Goal: Information Seeking & Learning: Check status

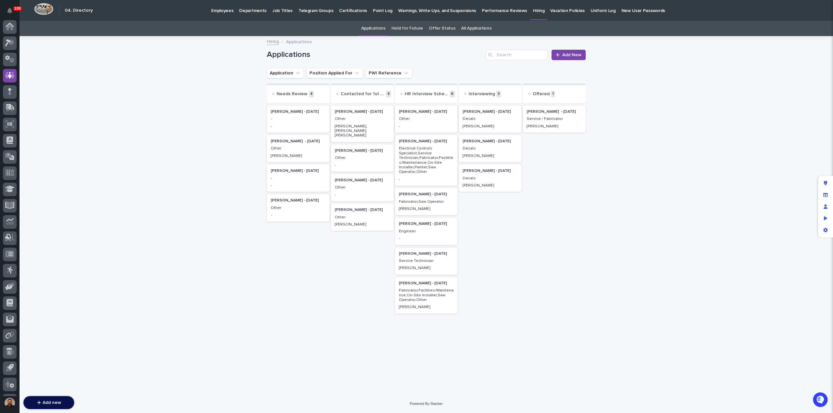
scroll to position [30, 0]
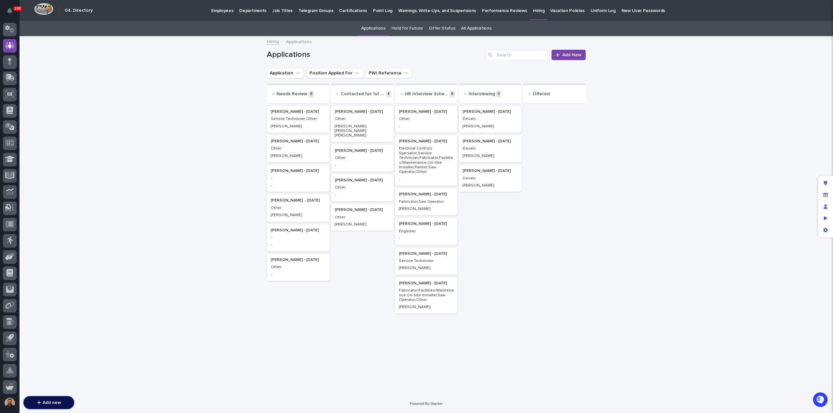
click at [305, 152] on div "[PERSON_NAME] - [DATE] Other [PERSON_NAME]" at bounding box center [298, 148] width 63 height 27
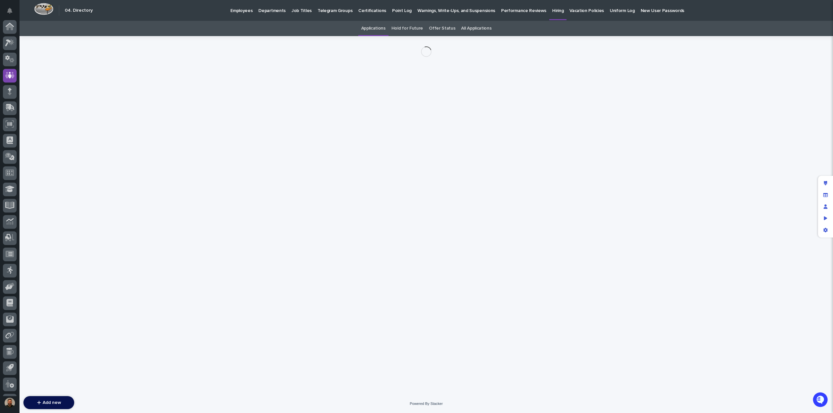
scroll to position [30, 0]
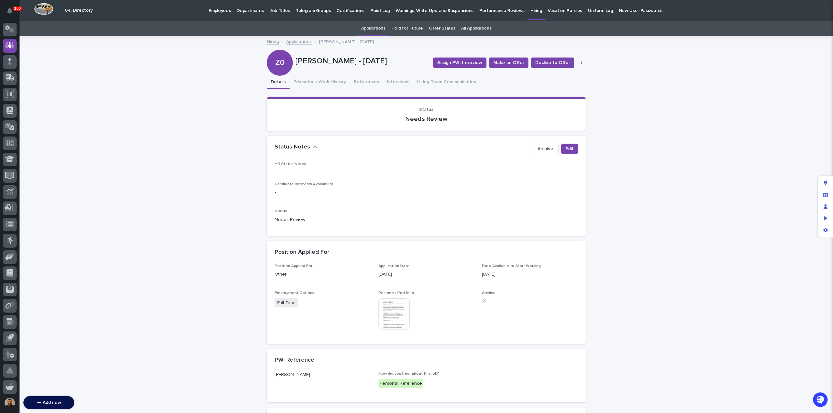
click at [392, 312] on img at bounding box center [393, 314] width 31 height 31
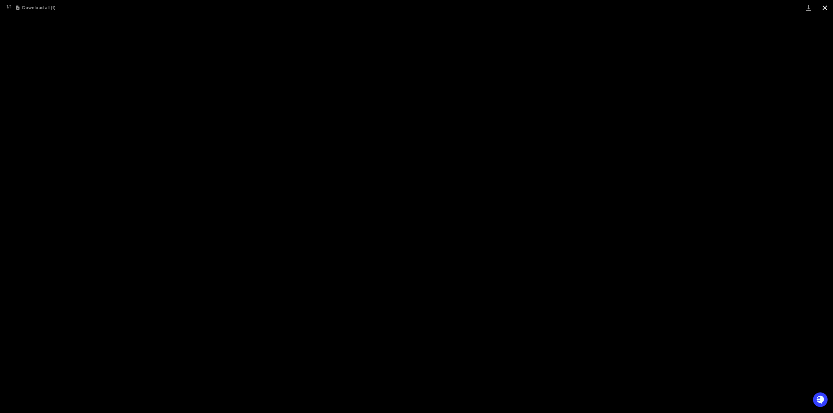
click at [826, 7] on button "Close gallery" at bounding box center [824, 7] width 16 height 15
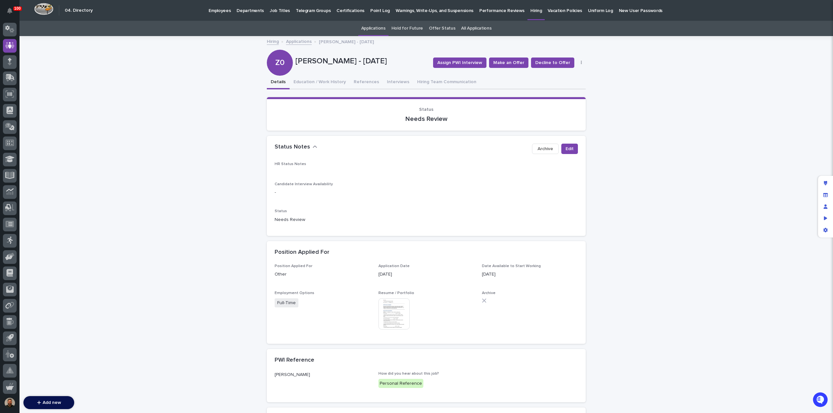
click at [289, 41] on link "Applications" at bounding box center [299, 40] width 26 height 7
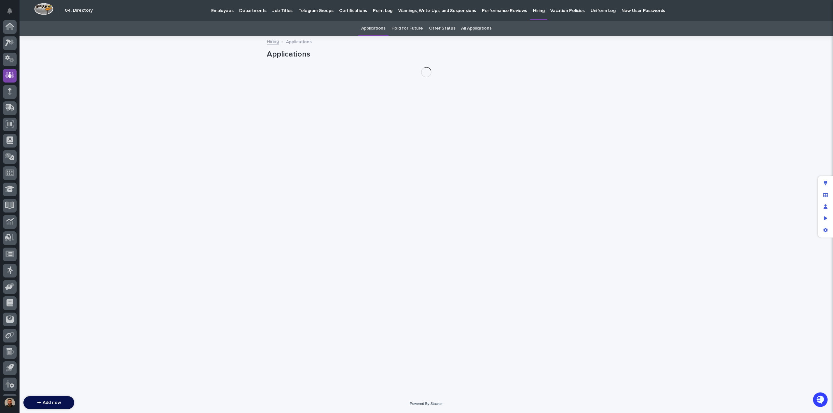
scroll to position [30, 0]
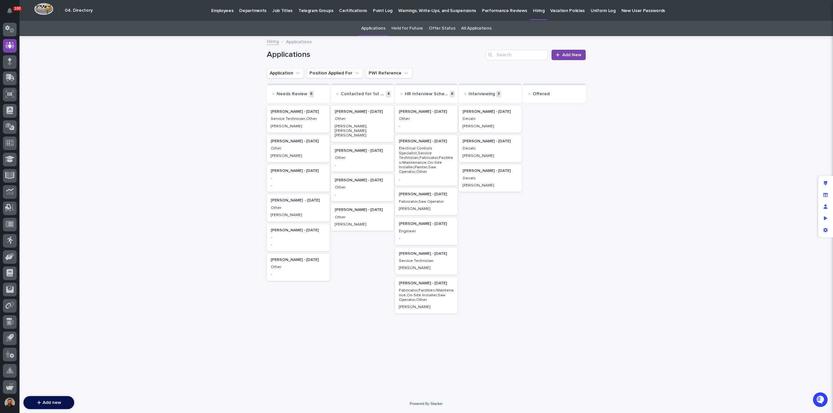
click at [424, 118] on p "Other" at bounding box center [426, 119] width 55 height 5
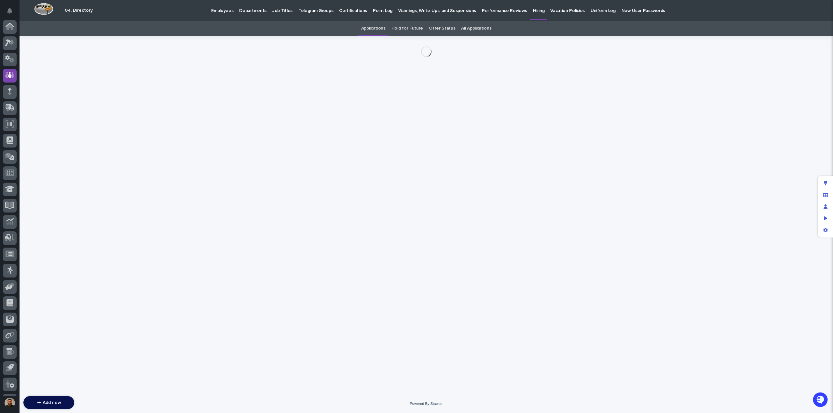
scroll to position [30, 0]
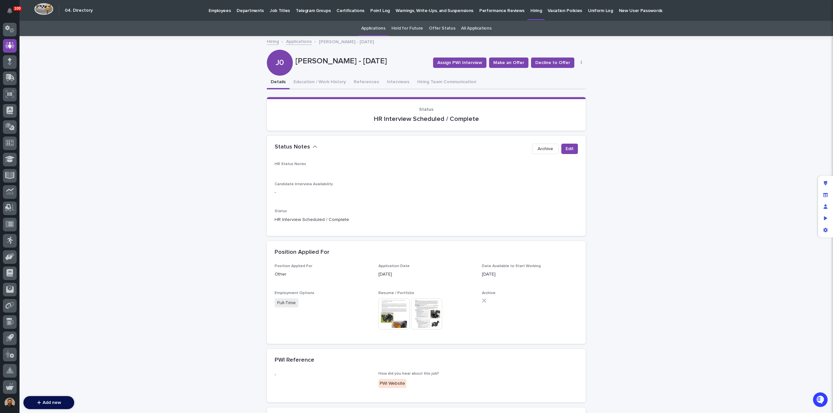
click at [391, 309] on img at bounding box center [393, 314] width 31 height 31
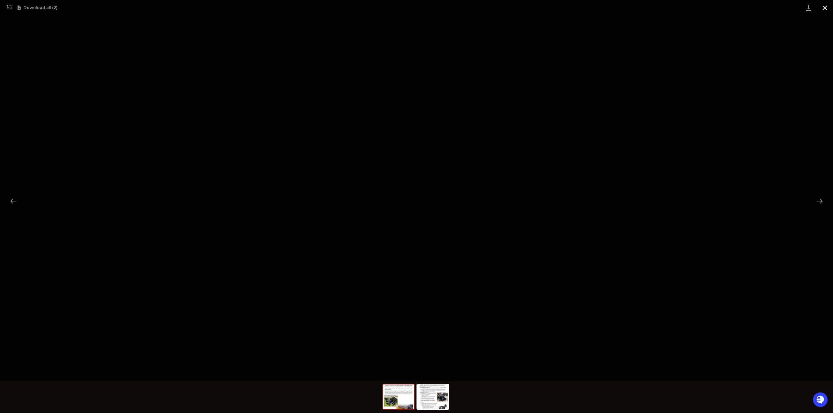
click at [824, 7] on button "Close gallery" at bounding box center [824, 7] width 16 height 15
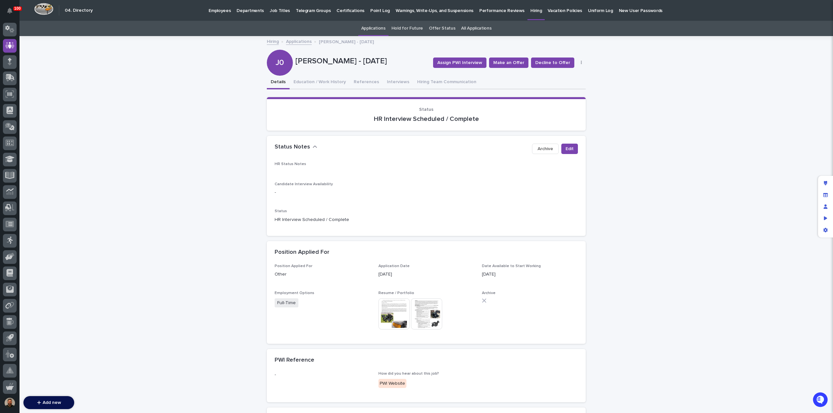
click at [294, 40] on link "Applications" at bounding box center [299, 40] width 26 height 7
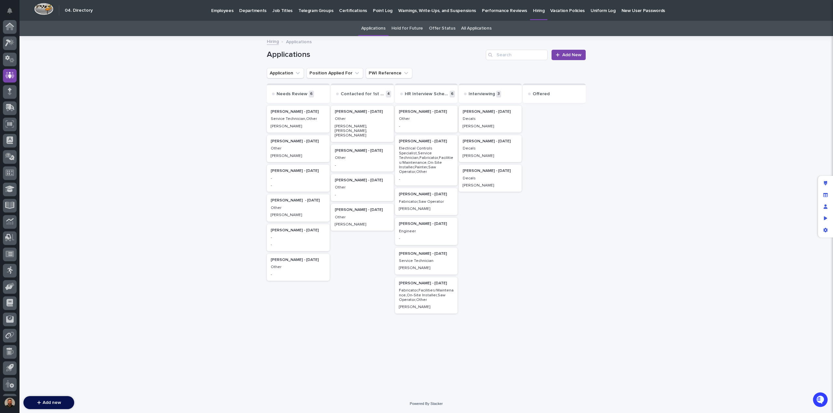
scroll to position [30, 0]
click at [419, 163] on p "Electrical Controls Specialist,Service Technician,Fabricator,Facilities/Mainten…" at bounding box center [426, 160] width 55 height 28
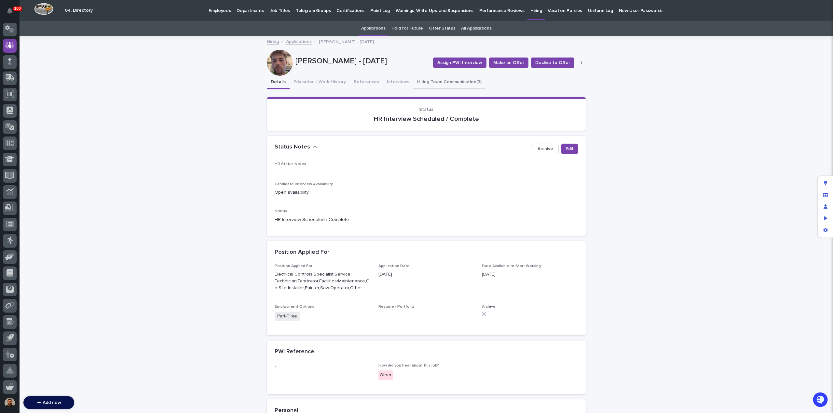
click at [430, 81] on button "Hiring Team Communication (3)" at bounding box center [449, 83] width 72 height 14
